Goal: Check status: Check status

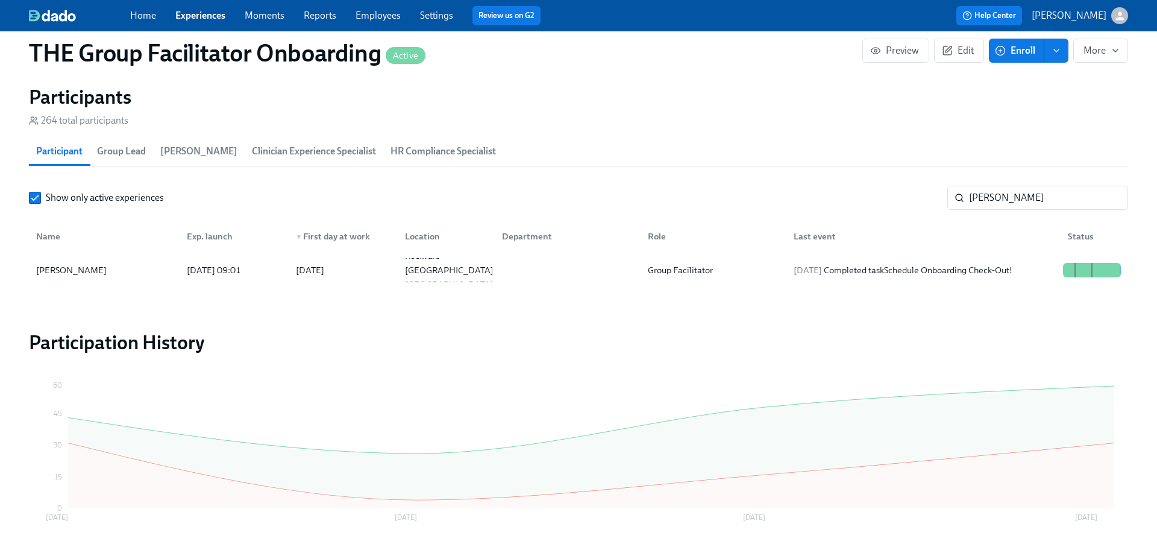
scroll to position [1018, 0]
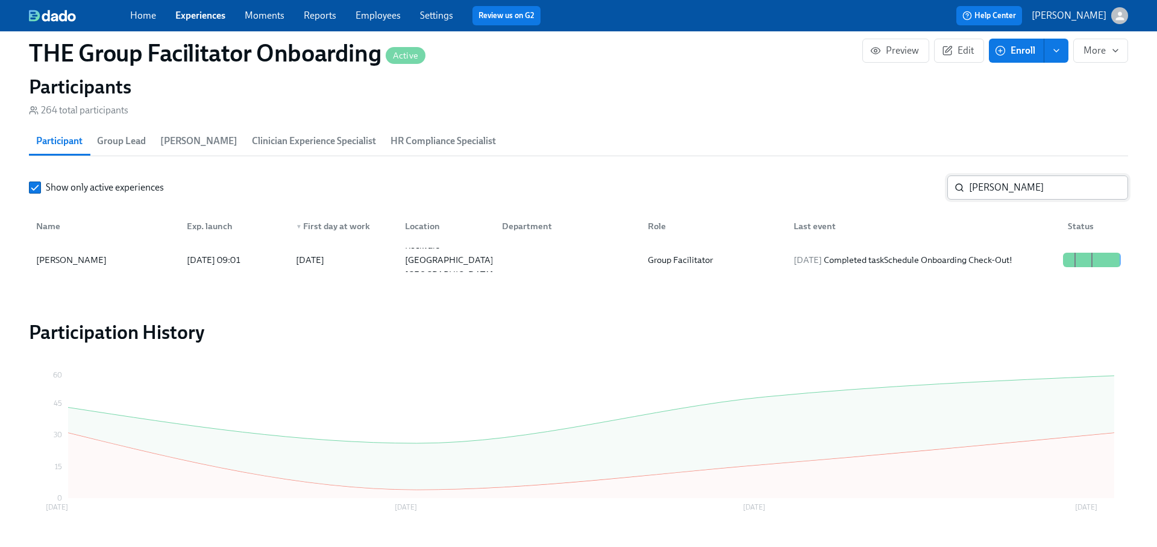
click at [1009, 186] on input "[PERSON_NAME]" at bounding box center [1048, 187] width 159 height 24
type input "[PERSON_NAME]"
click at [992, 256] on div "[DATE] Completed task Schedule Onboarding Check-Out!" at bounding box center [903, 260] width 228 height 14
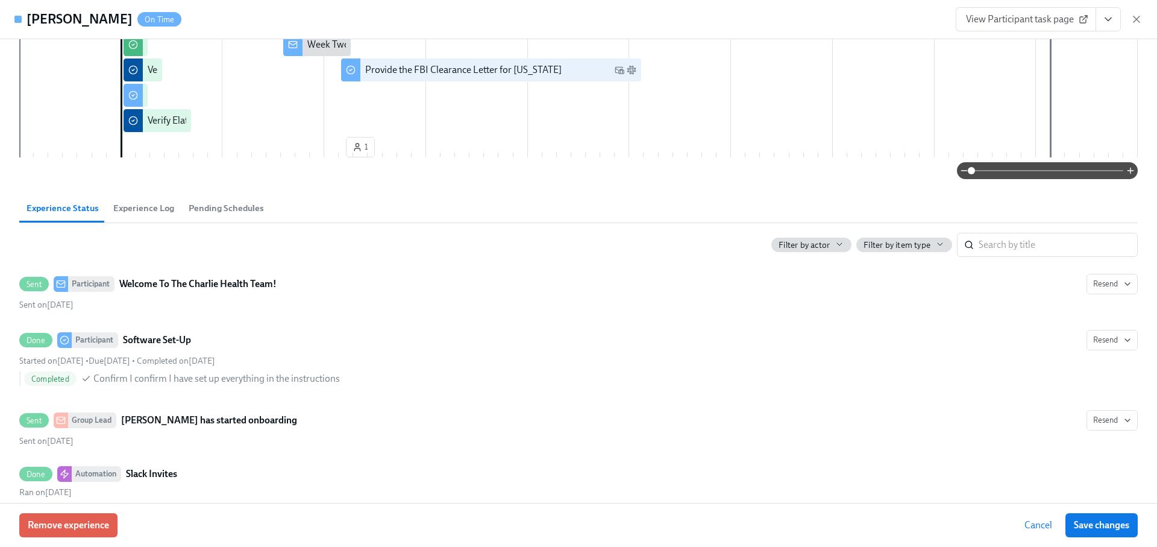
scroll to position [300, 0]
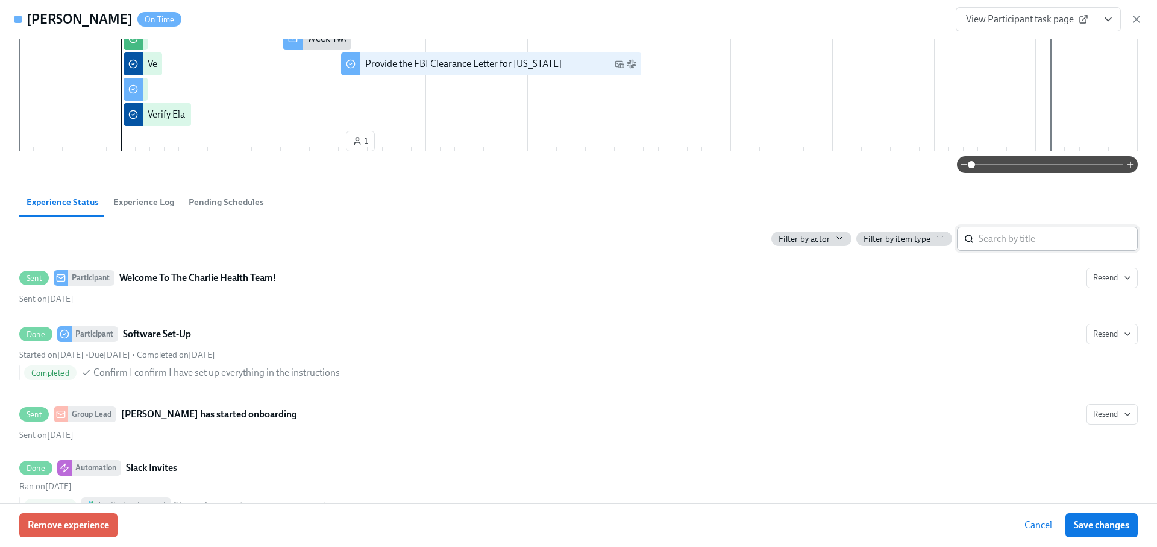
click at [1000, 238] on input "search" at bounding box center [1058, 239] width 159 height 24
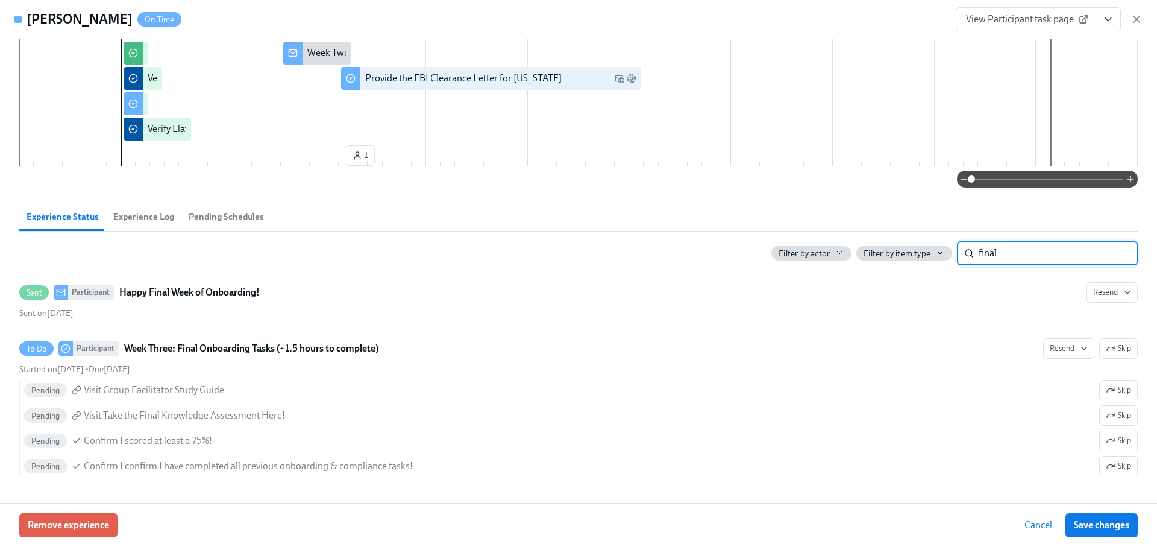
scroll to position [282, 0]
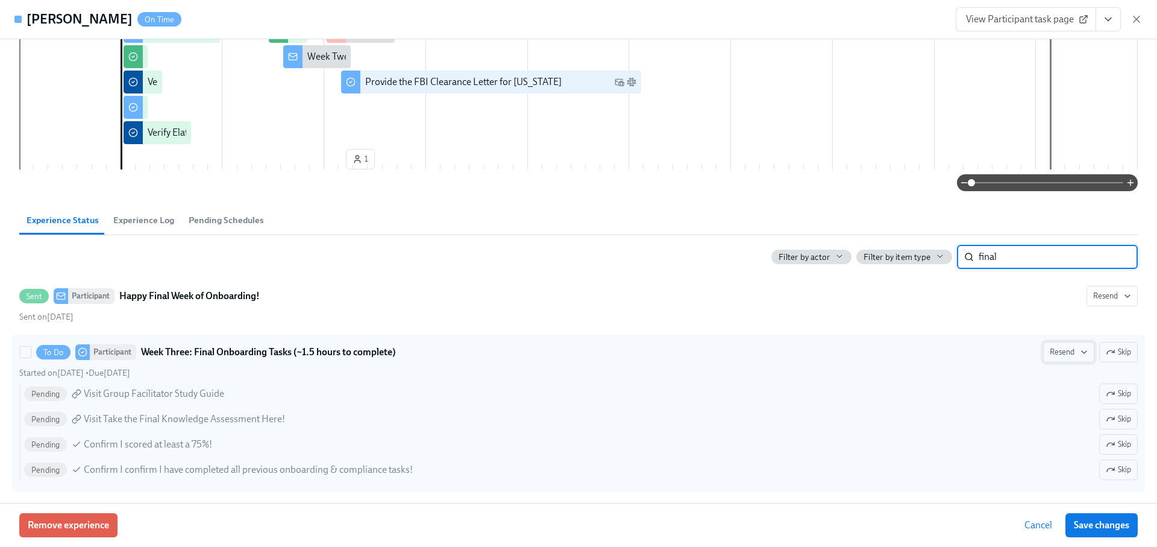
type input "final"
click at [1075, 349] on span "Resend" at bounding box center [1069, 352] width 38 height 12
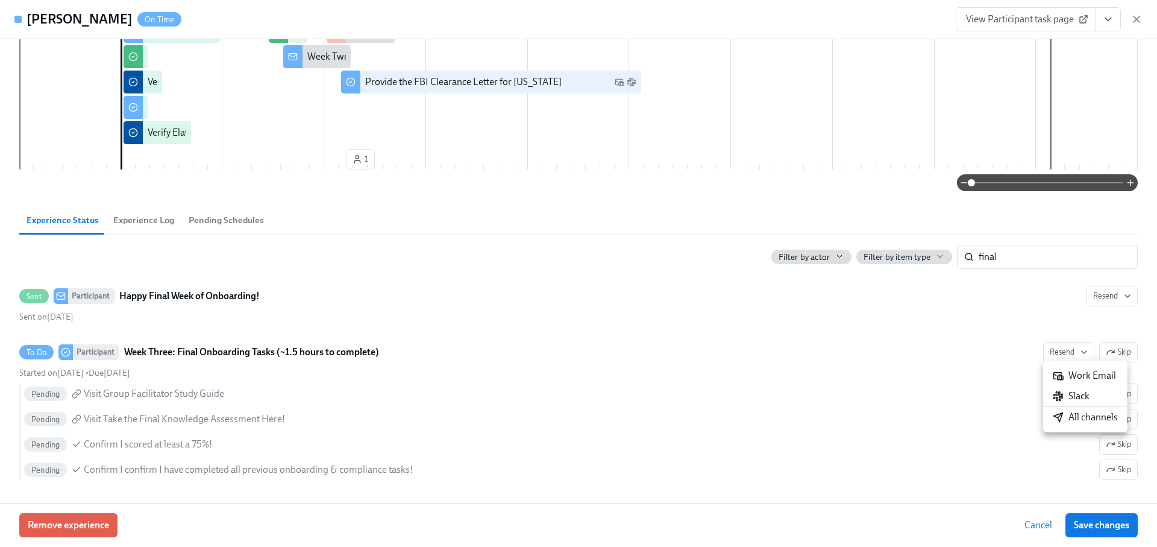
click at [1054, 415] on icon at bounding box center [1058, 417] width 9 height 9
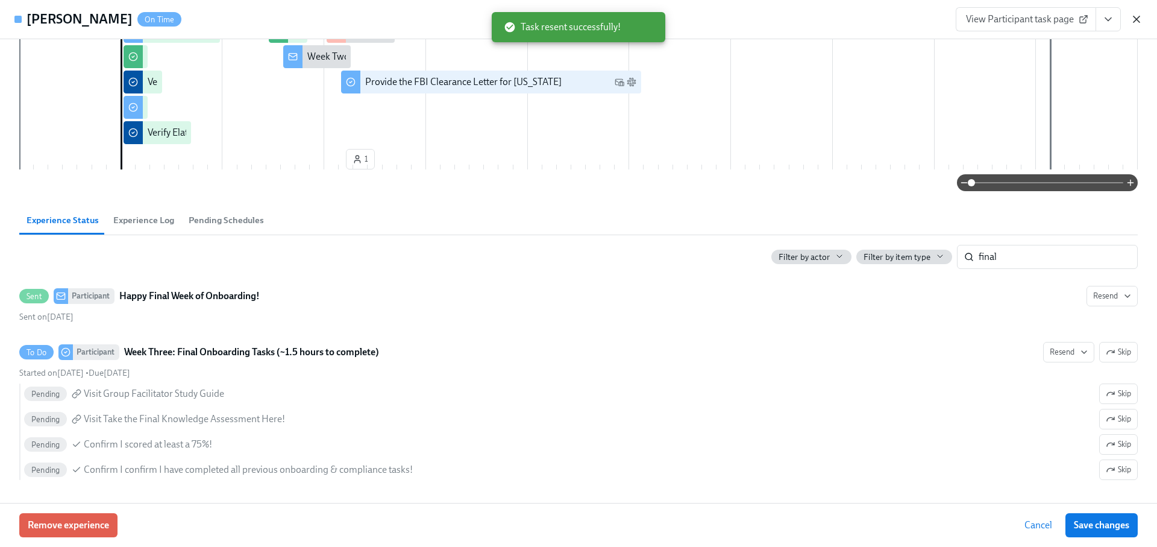
click at [1137, 19] on icon "button" at bounding box center [1137, 19] width 6 height 6
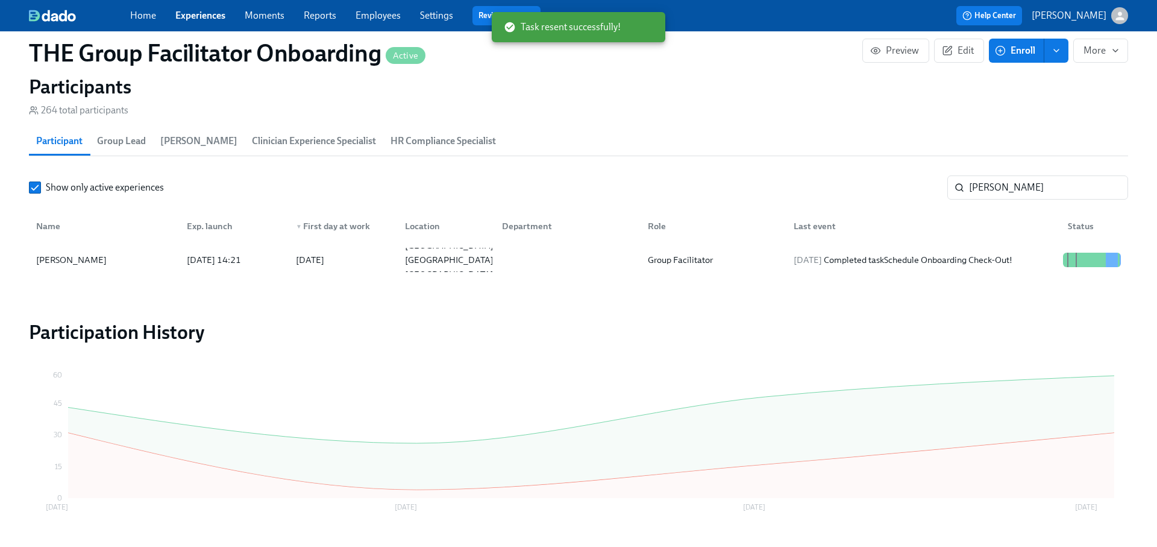
scroll to position [0, 19845]
